Goal: Task Accomplishment & Management: Complete application form

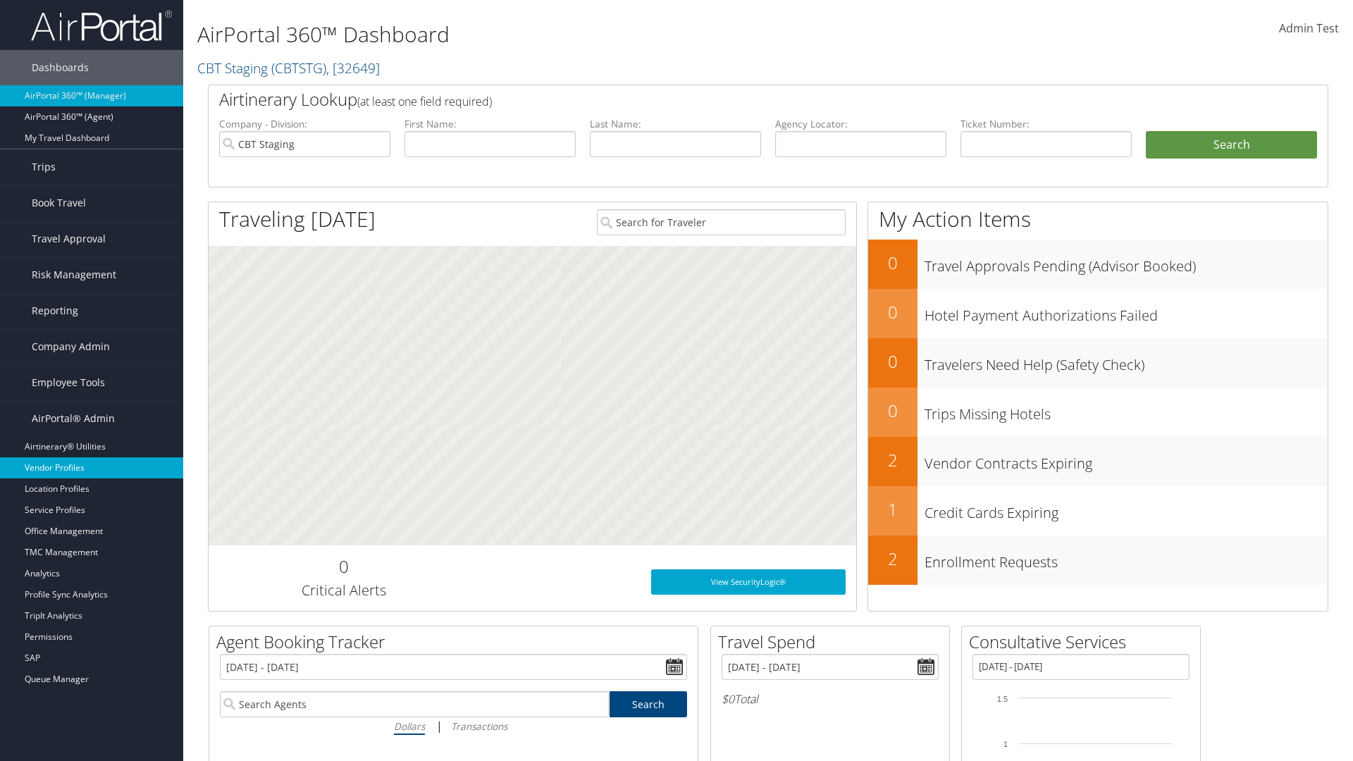
click at [92, 468] on link "Vendor Profiles" at bounding box center [91, 467] width 183 height 21
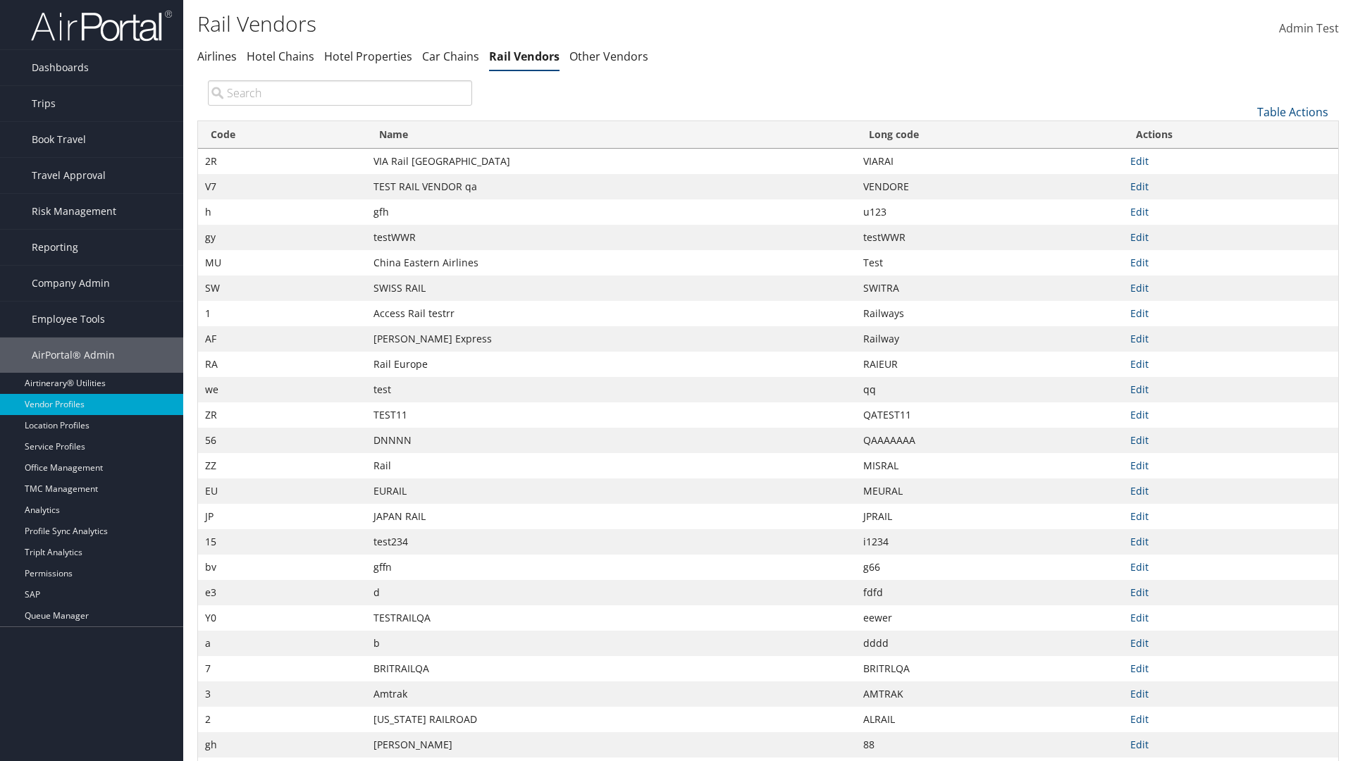
click at [1292, 111] on link "Table Actions" at bounding box center [1292, 111] width 71 height 15
click at [1245, 133] on link "New Record" at bounding box center [1245, 134] width 185 height 24
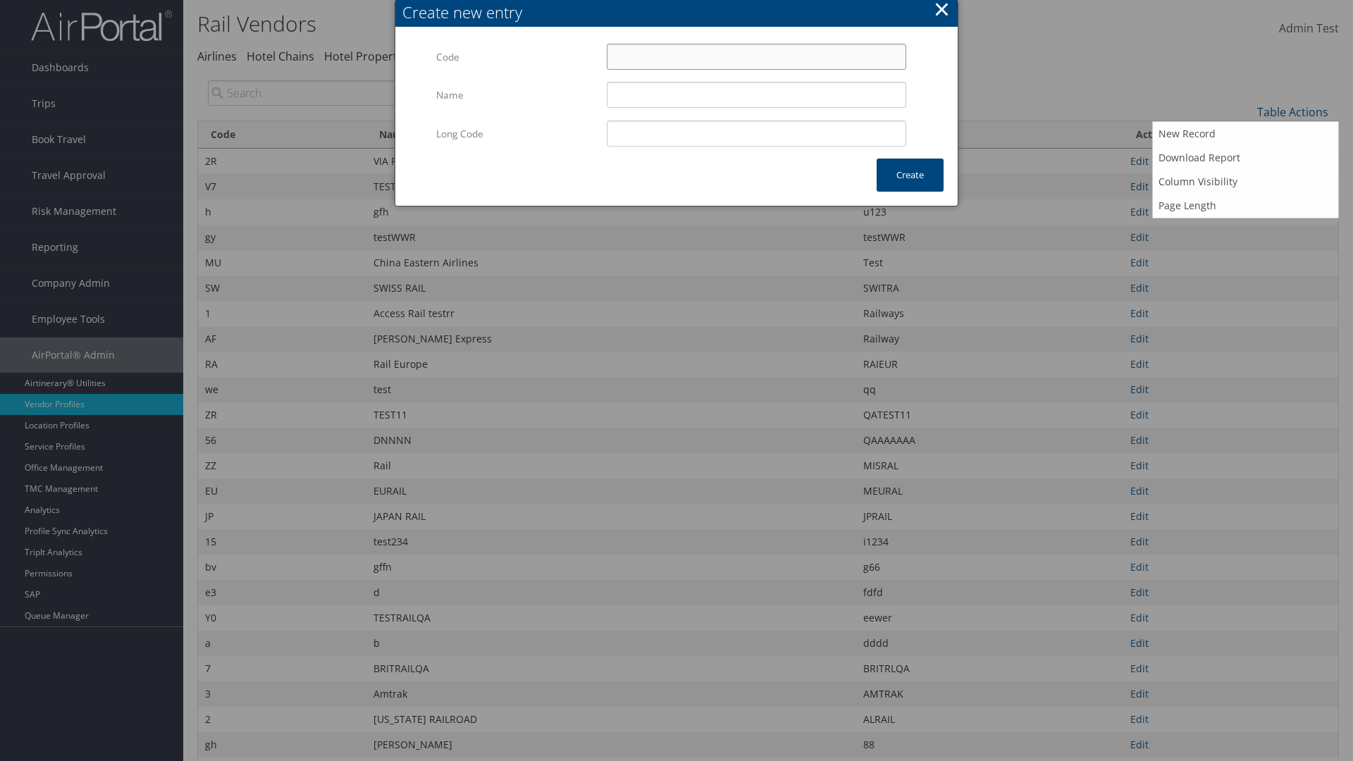
click at [756, 56] on input "Code" at bounding box center [756, 57] width 299 height 26
type input "&s"
type input "Uniways"
click at [756, 94] on input "Uniways" at bounding box center [756, 95] width 299 height 26
type input "&s"
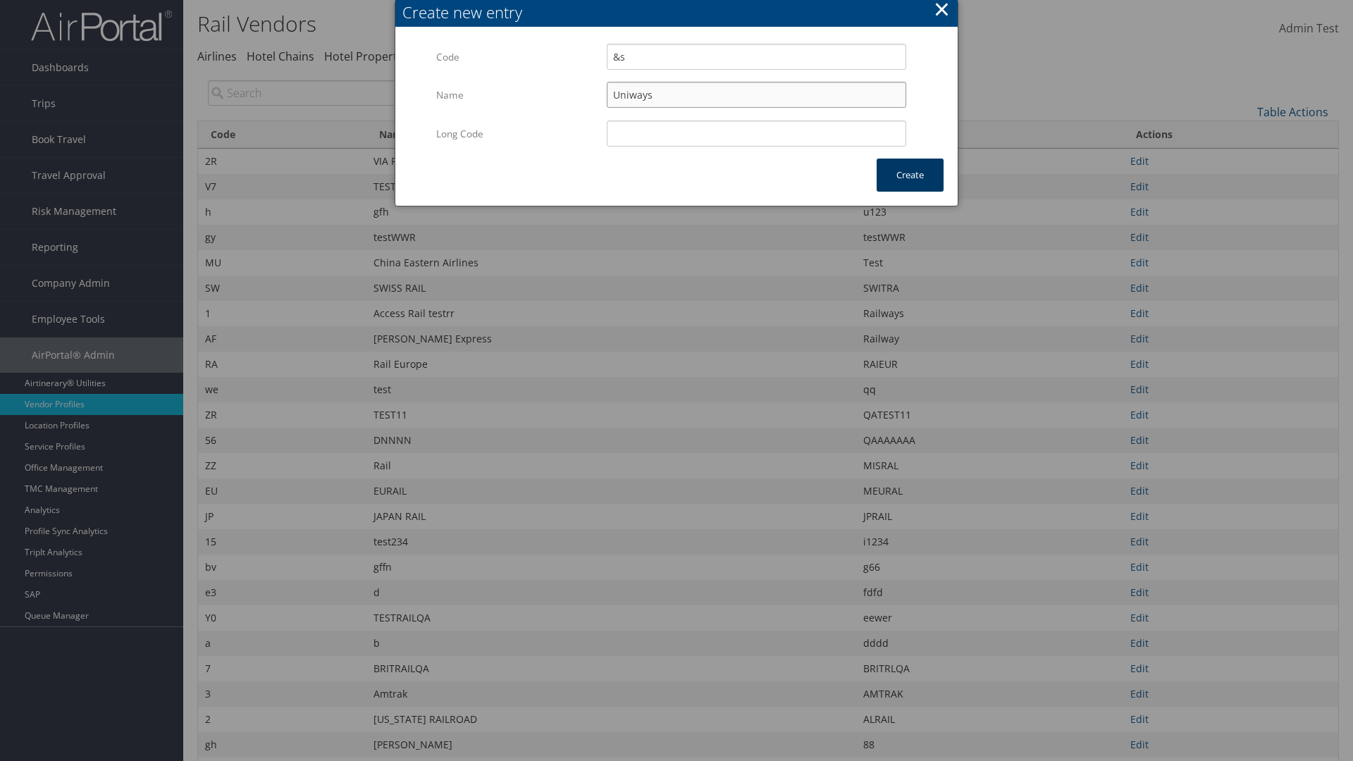
type input "Uniways"
click at [909, 175] on button "Create" at bounding box center [909, 175] width 67 height 33
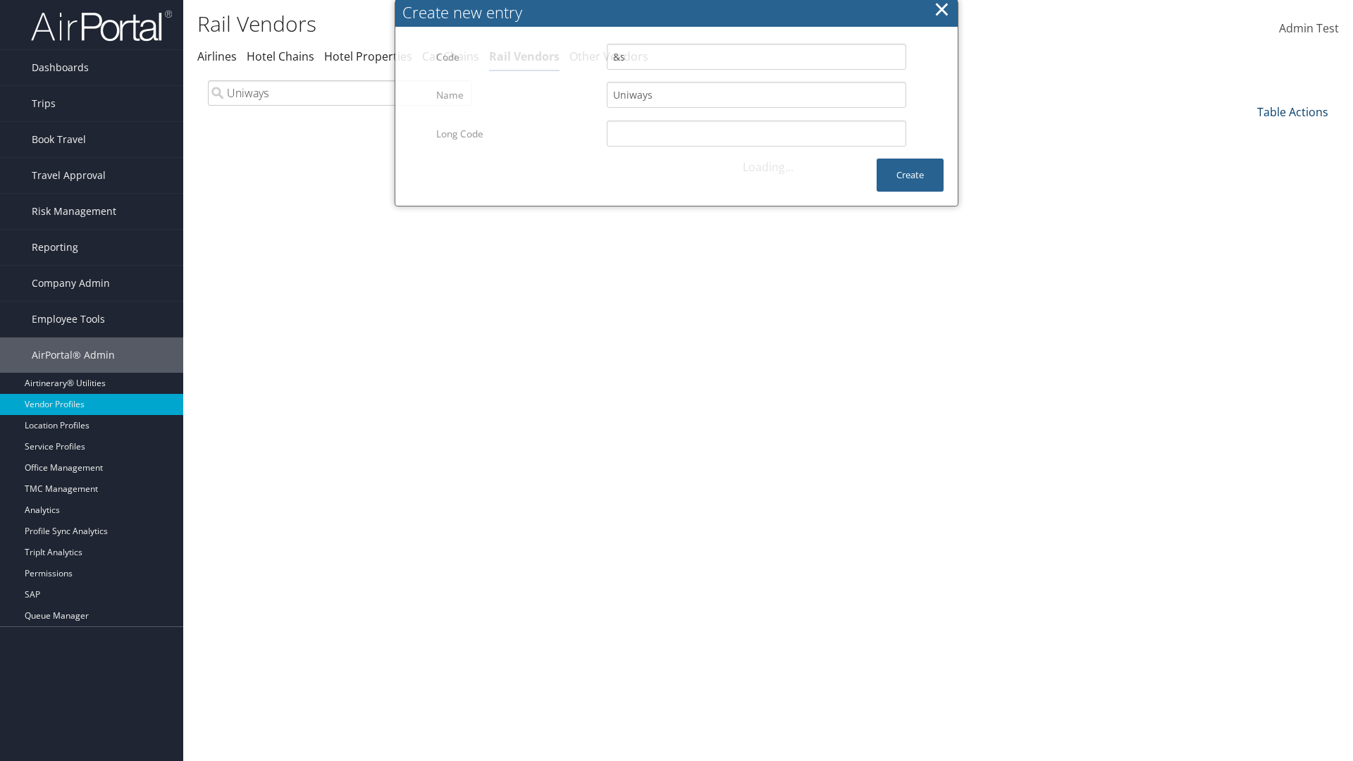
type input "Uniways"
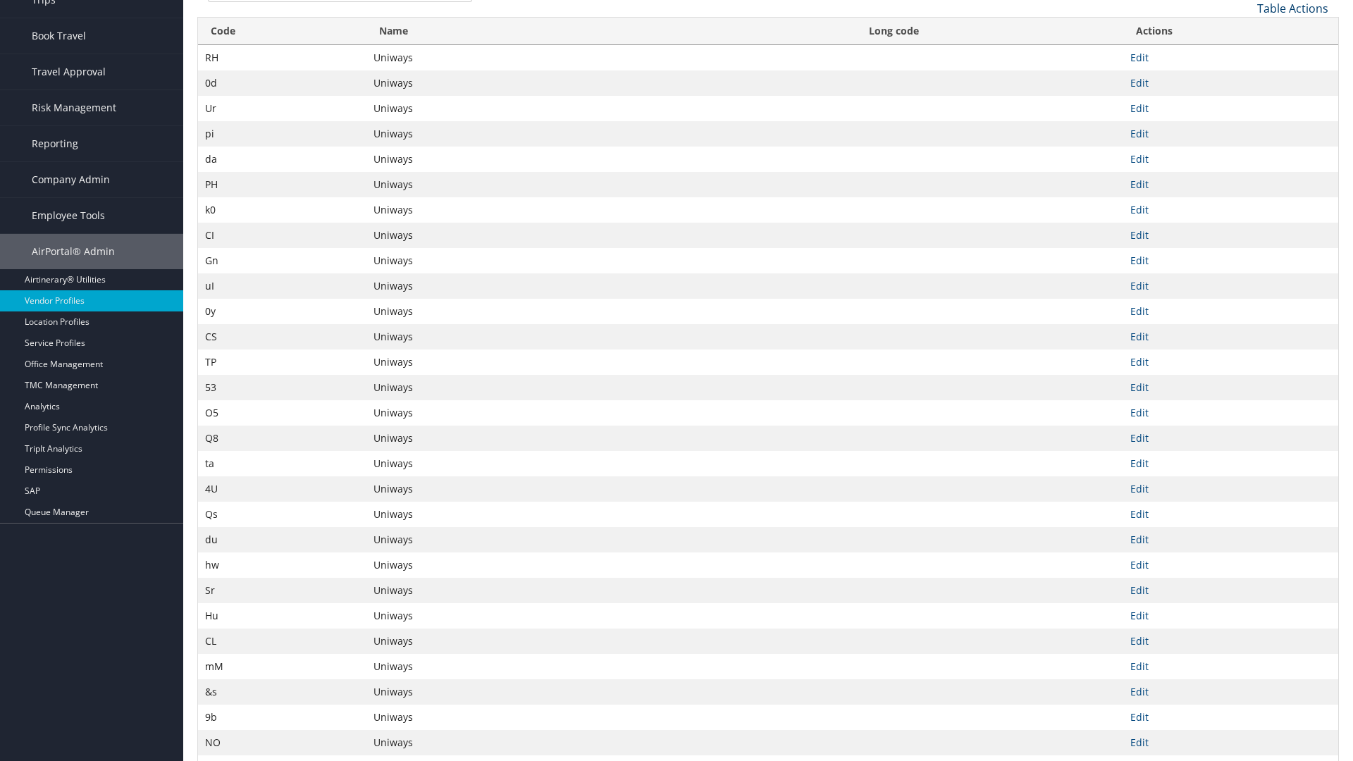
click at [1292, 8] on link "Table Actions" at bounding box center [1292, 8] width 71 height 15
click at [1245, 77] on link "Column Visibility" at bounding box center [1245, 78] width 185 height 24
click at [1245, 31] on link "Code" at bounding box center [1245, 32] width 185 height 24
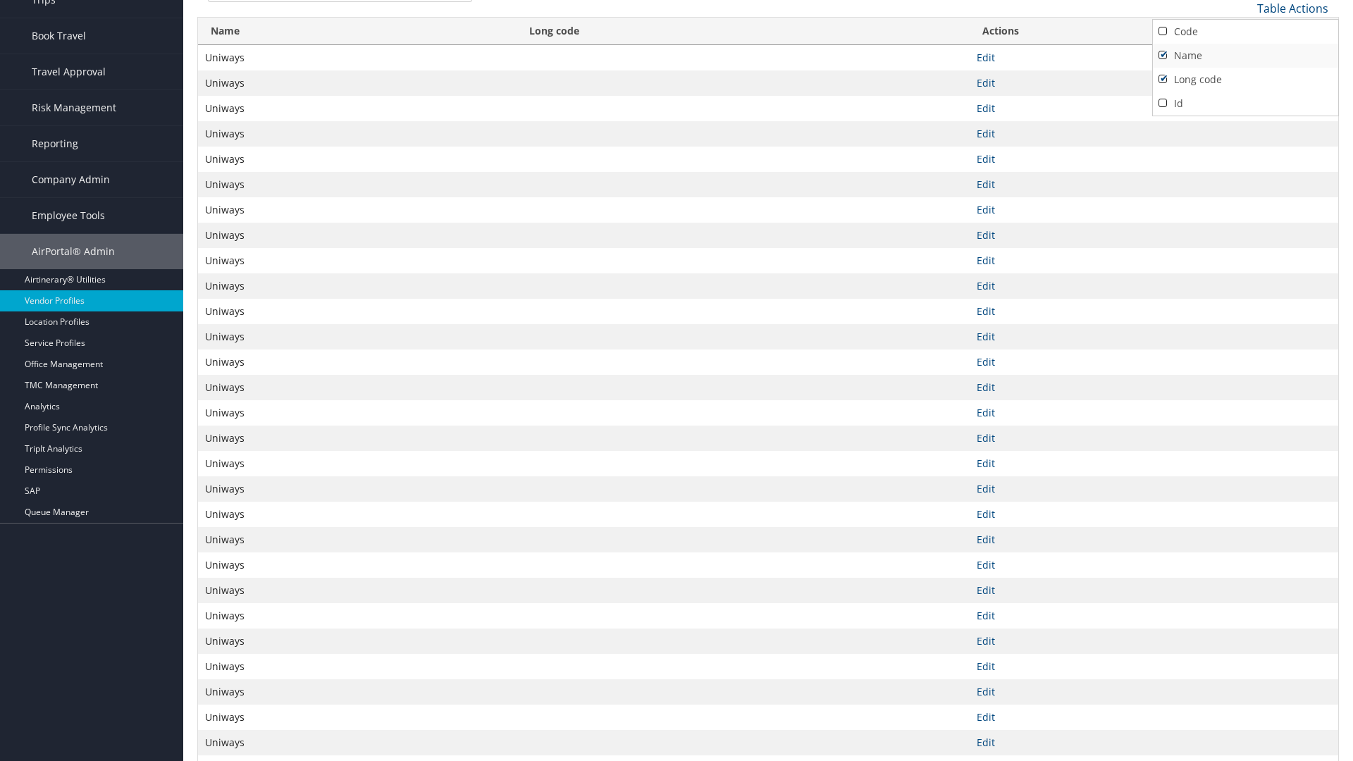
click at [1245, 55] on link "Name" at bounding box center [1245, 56] width 185 height 24
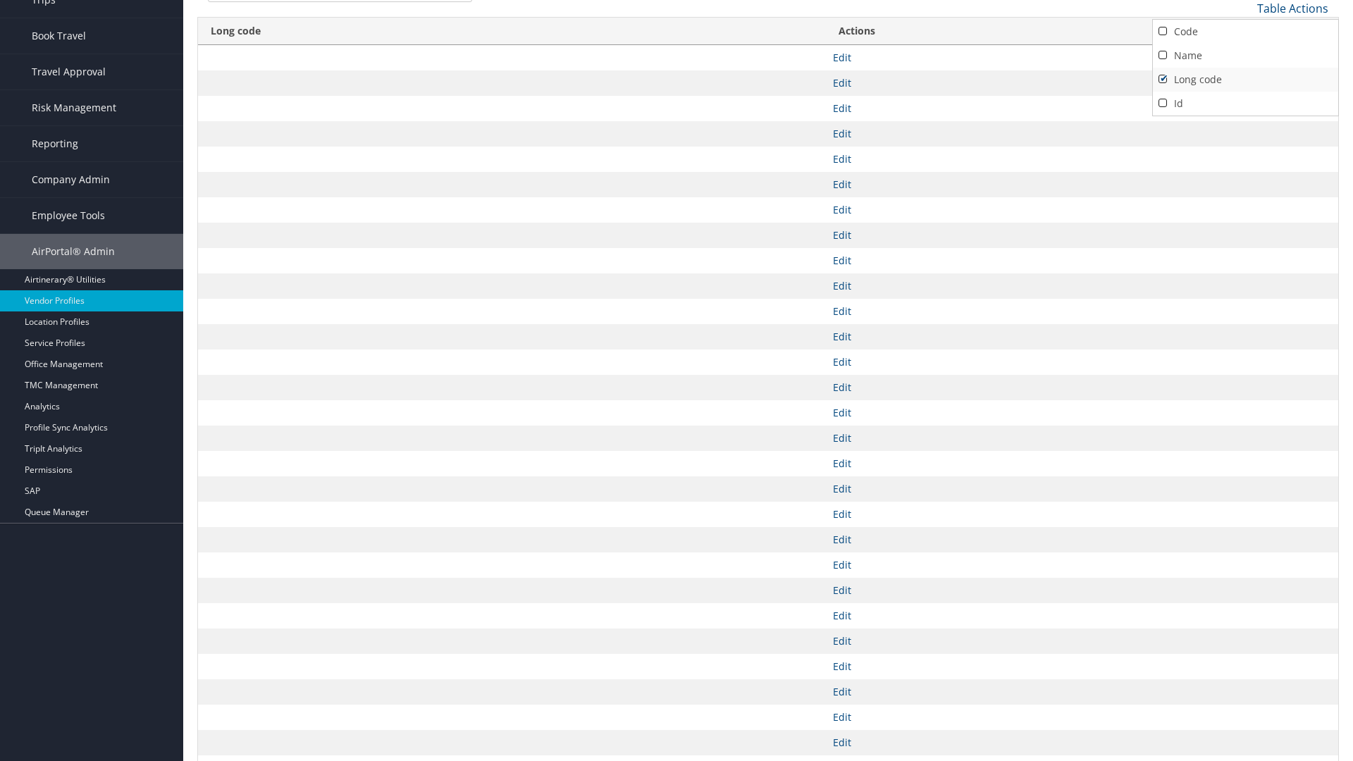
click at [1245, 79] on link "Long code" at bounding box center [1245, 80] width 185 height 24
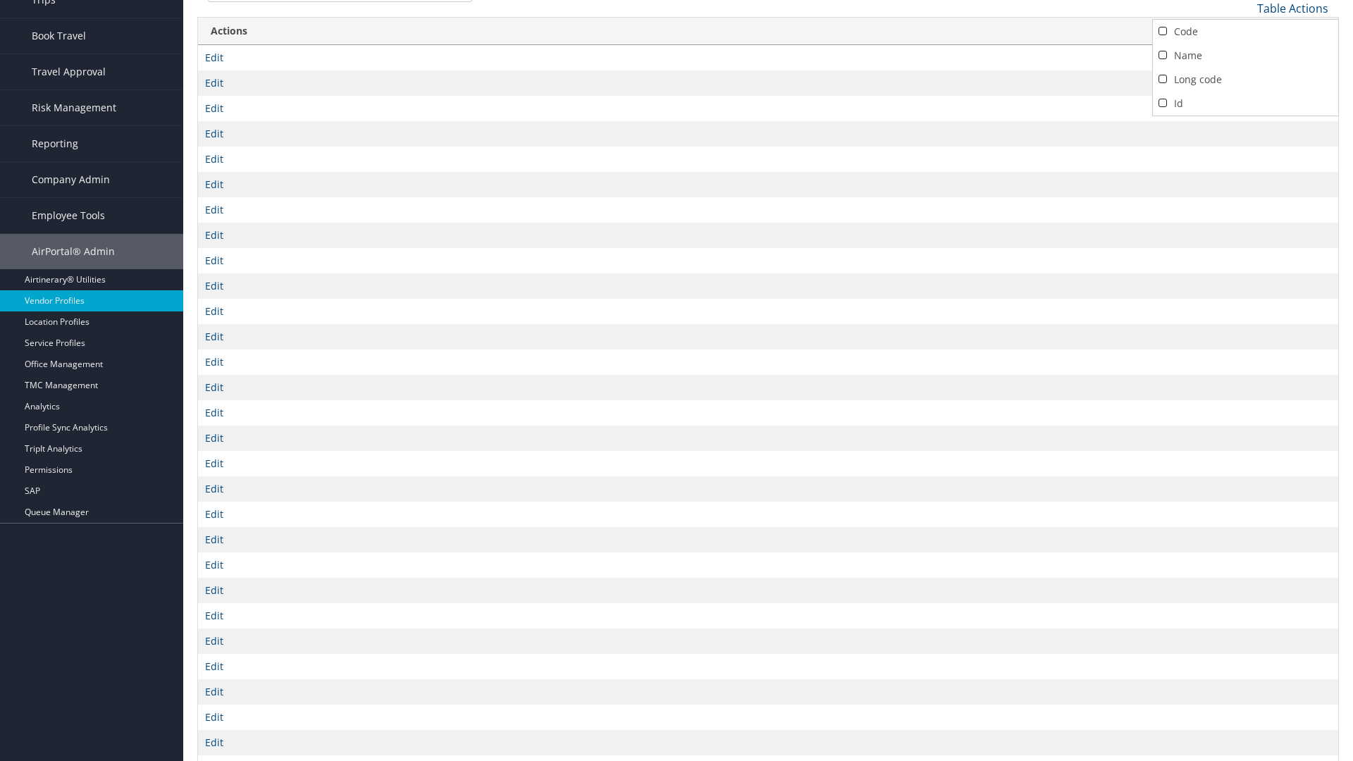
click at [676, 380] on div at bounding box center [676, 380] width 1353 height 761
click at [1292, 8] on link "Table Actions" at bounding box center [1292, 8] width 71 height 15
click at [1245, 77] on link "Column Visibility" at bounding box center [1245, 78] width 185 height 24
click at [1245, 31] on link "Code" at bounding box center [1245, 32] width 185 height 24
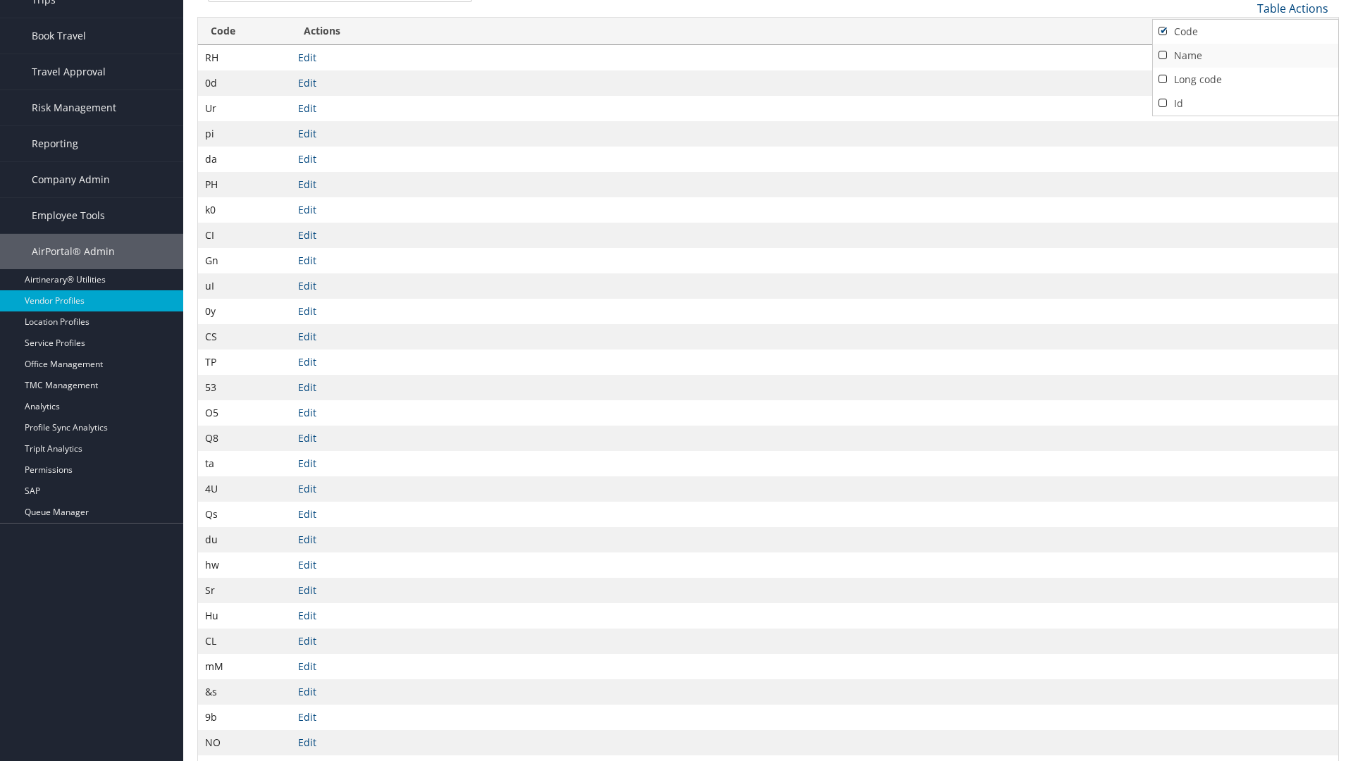
click at [1245, 55] on link "Name" at bounding box center [1245, 56] width 185 height 24
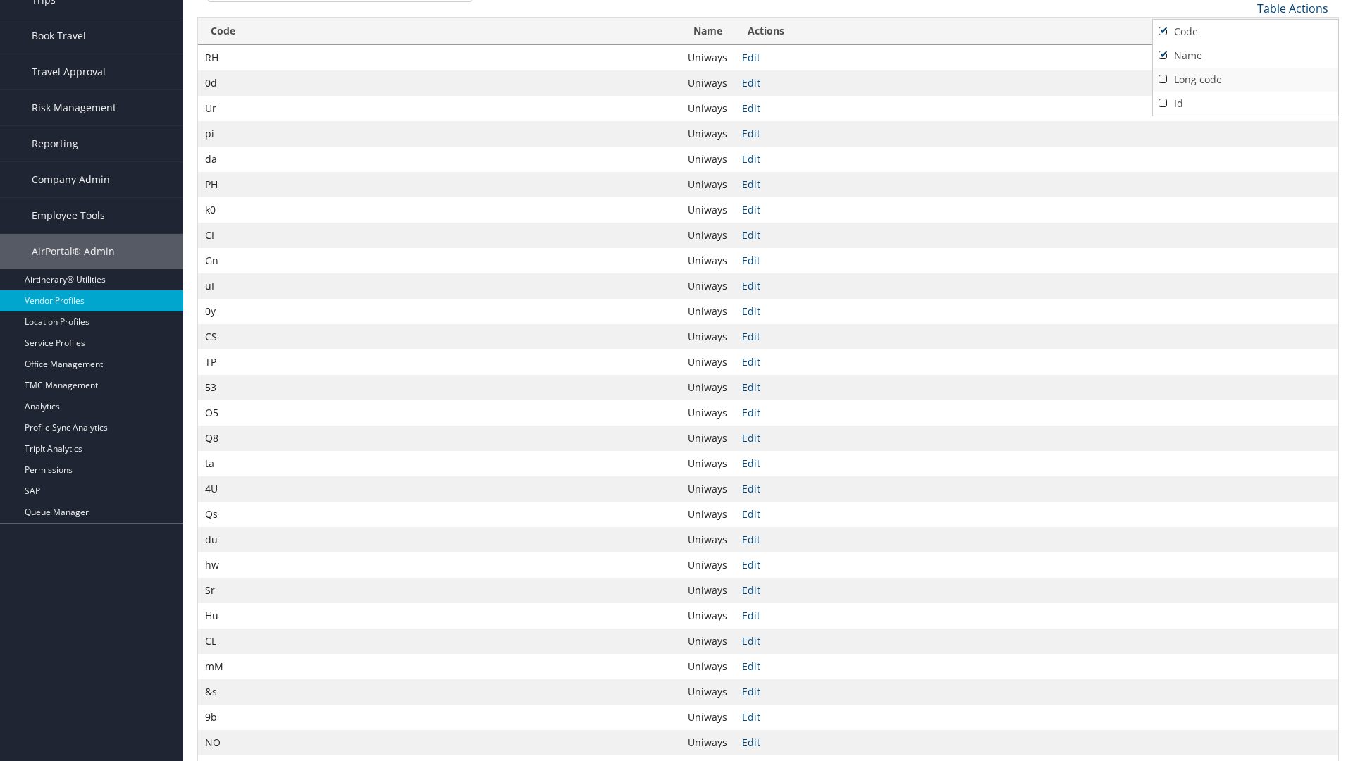
click at [1245, 79] on link "Long code" at bounding box center [1245, 80] width 185 height 24
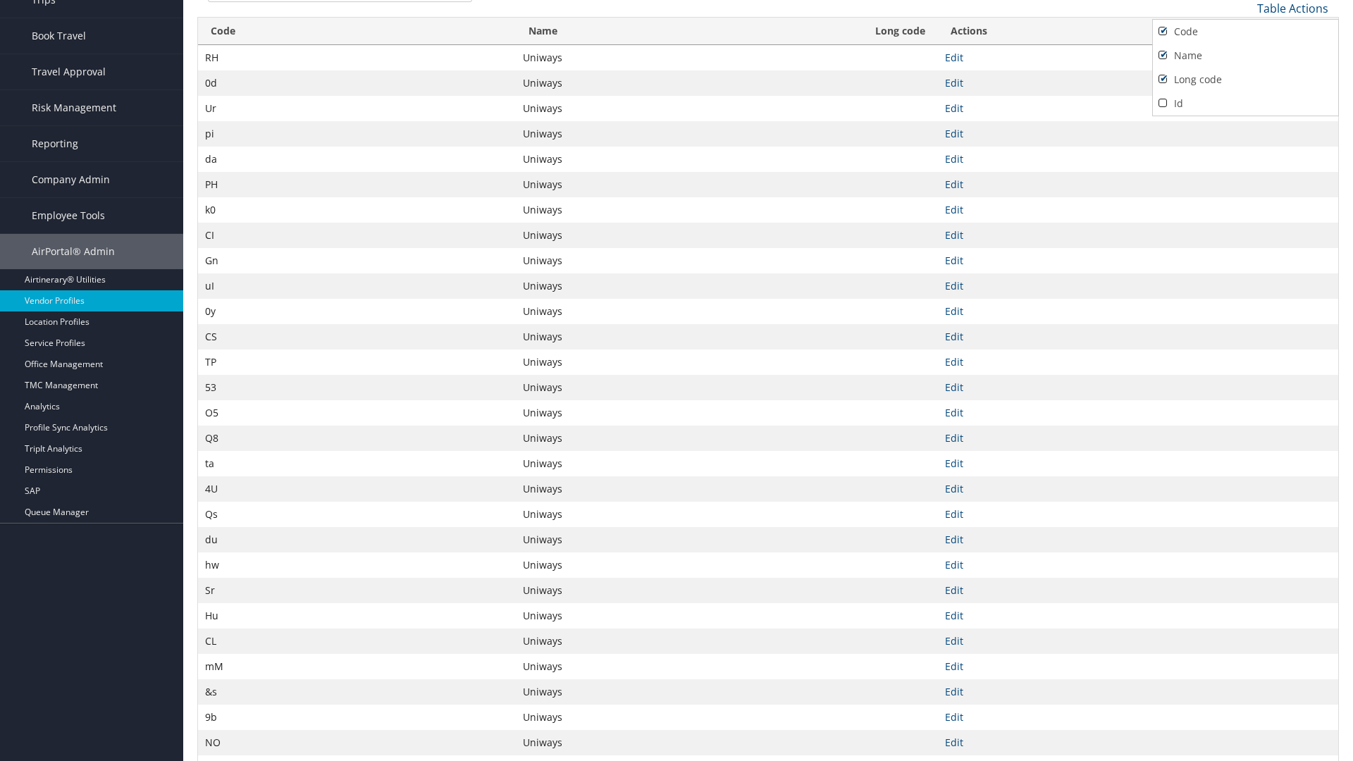
click at [676, 380] on div at bounding box center [676, 380] width 1353 height 761
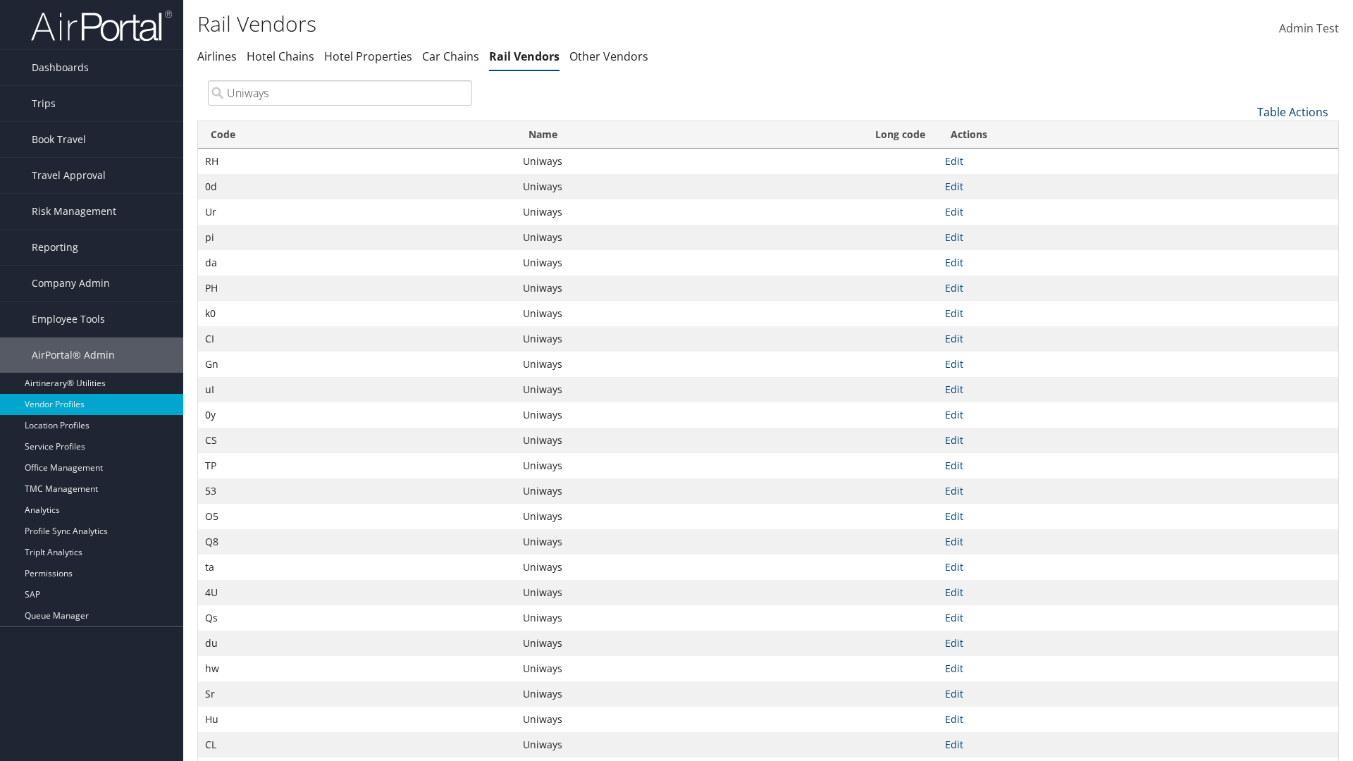
click at [1292, 111] on link "Table Actions" at bounding box center [1292, 111] width 71 height 15
